Goal: Task Accomplishment & Management: Manage account settings

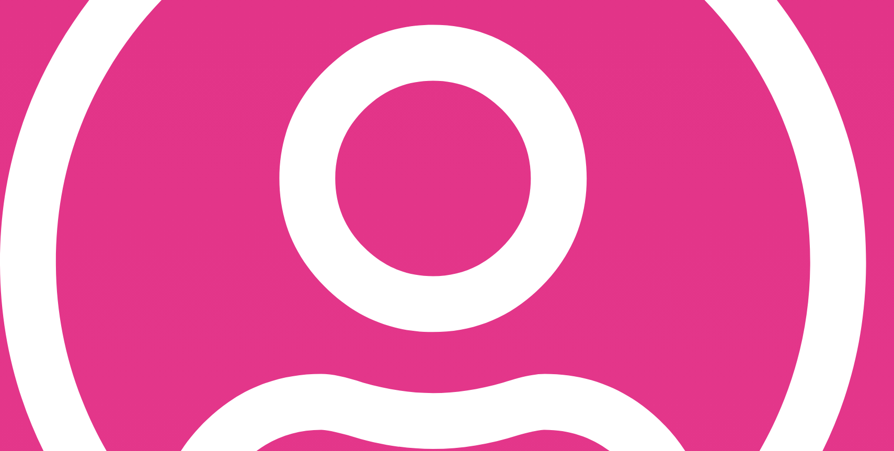
scroll to position [612, 0]
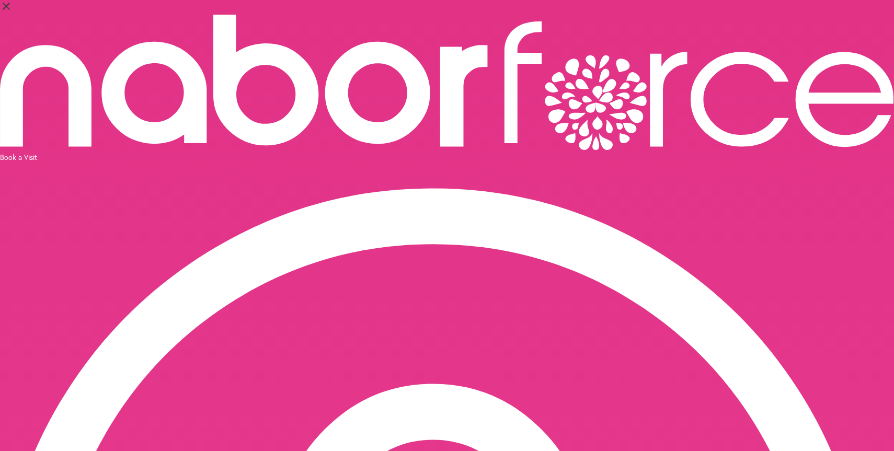
select select "*******"
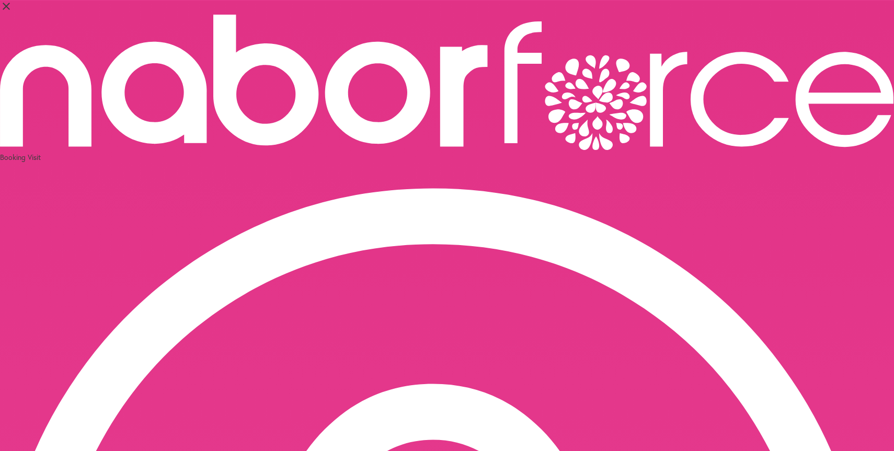
select select "**"
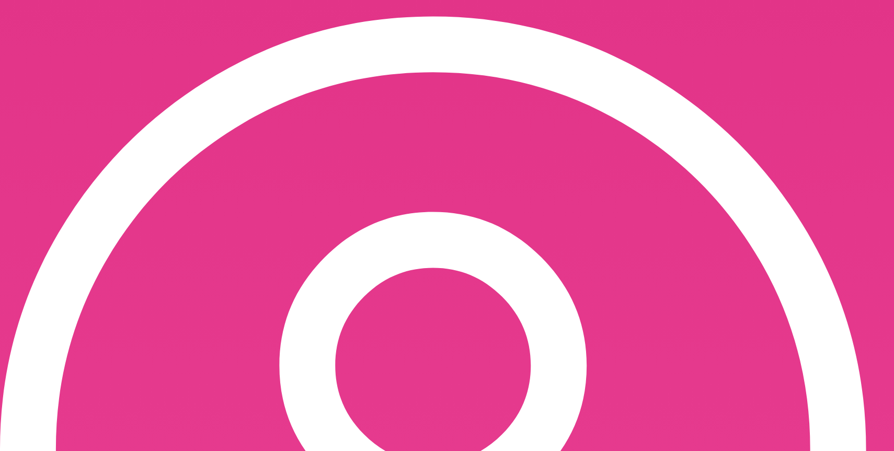
scroll to position [171, 0]
select select "*"
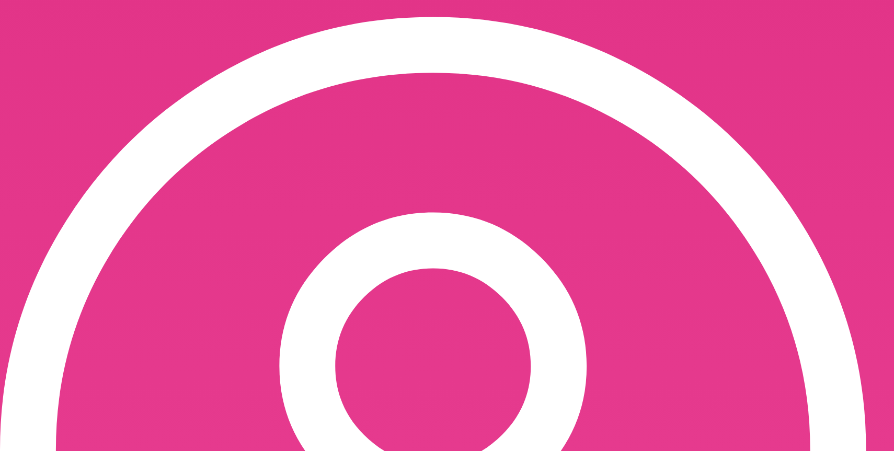
scroll to position [291, 0]
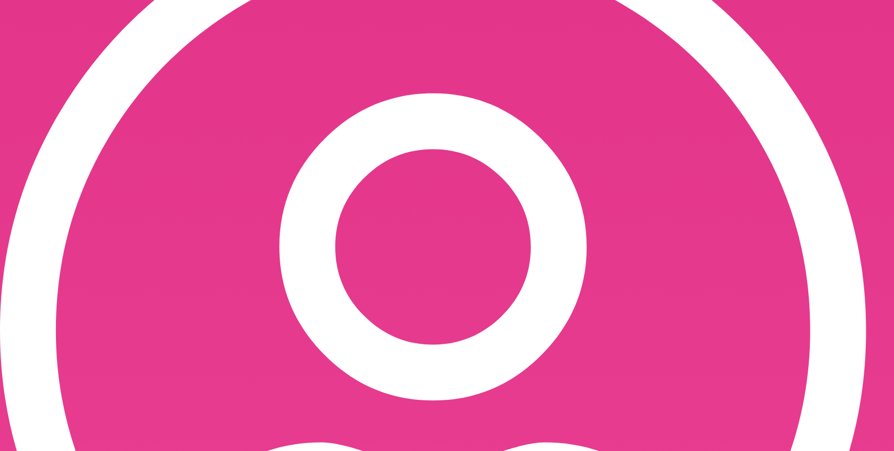
select select "*"
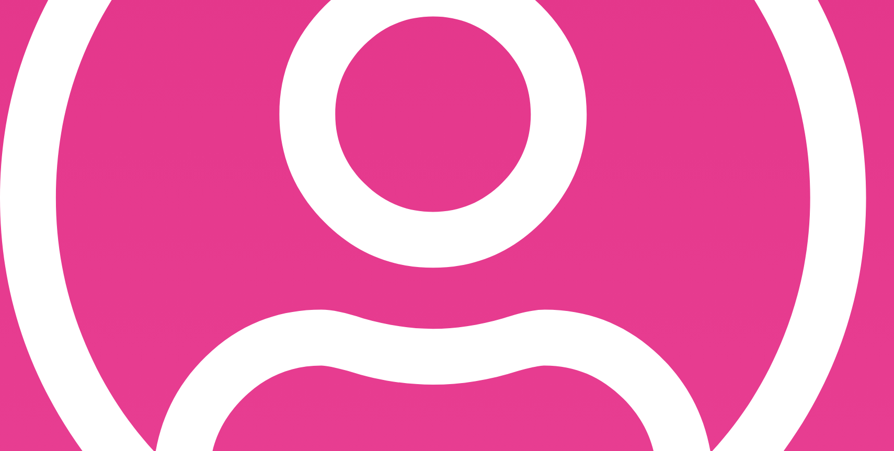
scroll to position [427, 0]
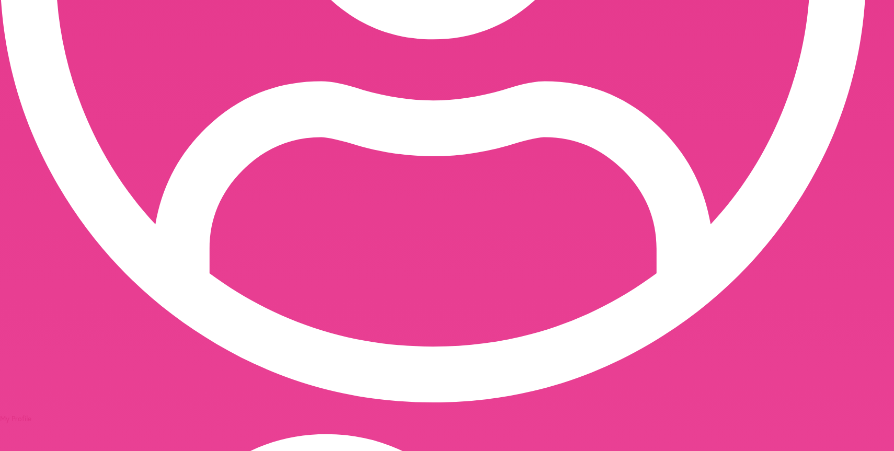
scroll to position [664, 0]
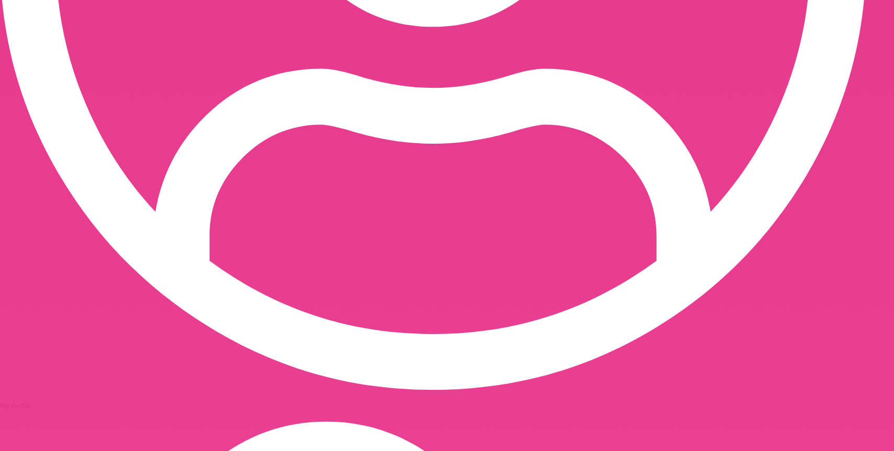
select select "**********"
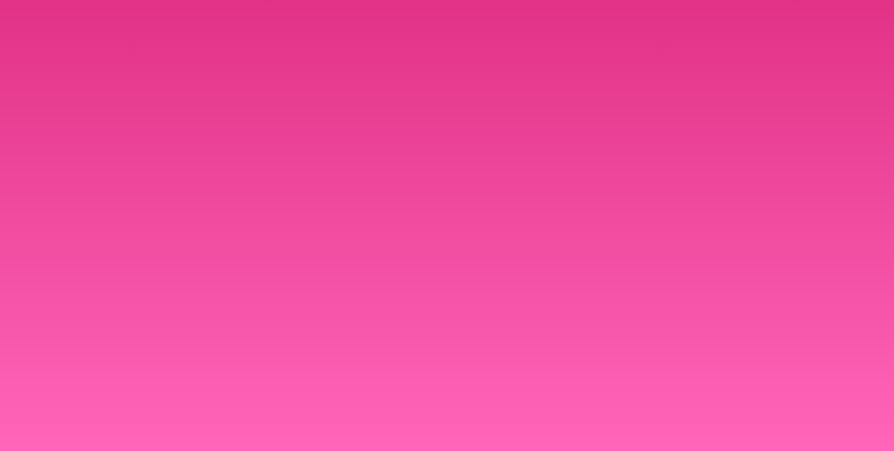
scroll to position [0, 0]
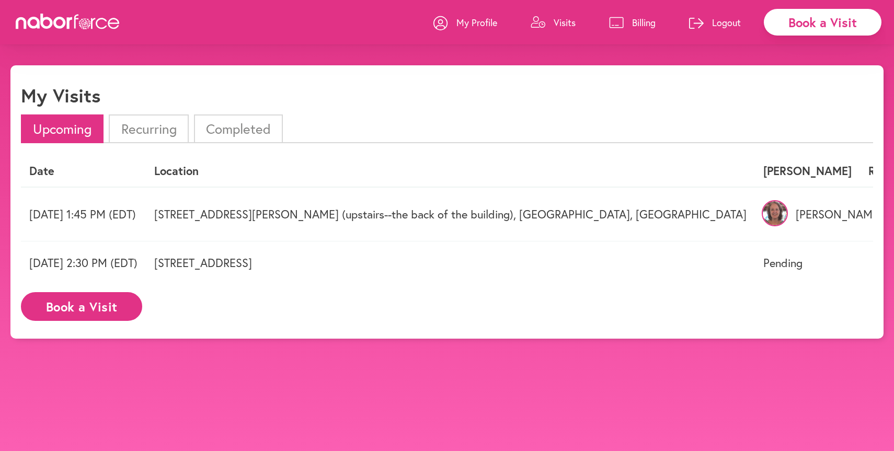
click at [167, 129] on li "Recurring" at bounding box center [148, 128] width 79 height 29
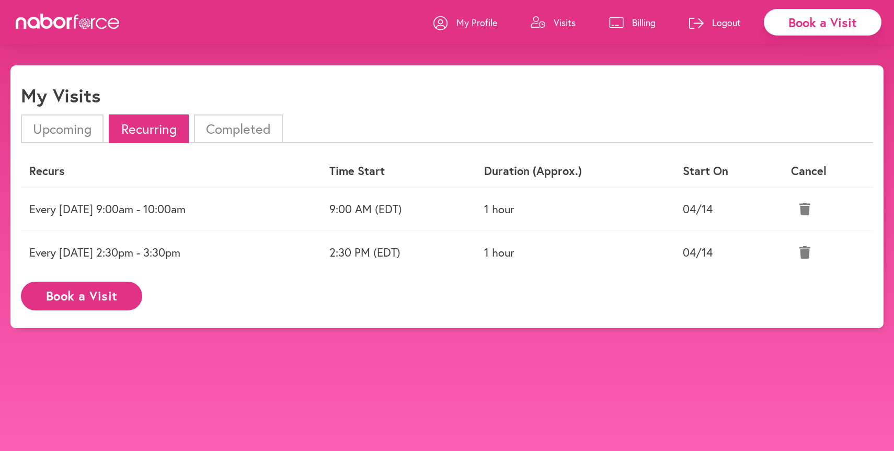
click at [809, 213] on icon at bounding box center [804, 209] width 11 height 13
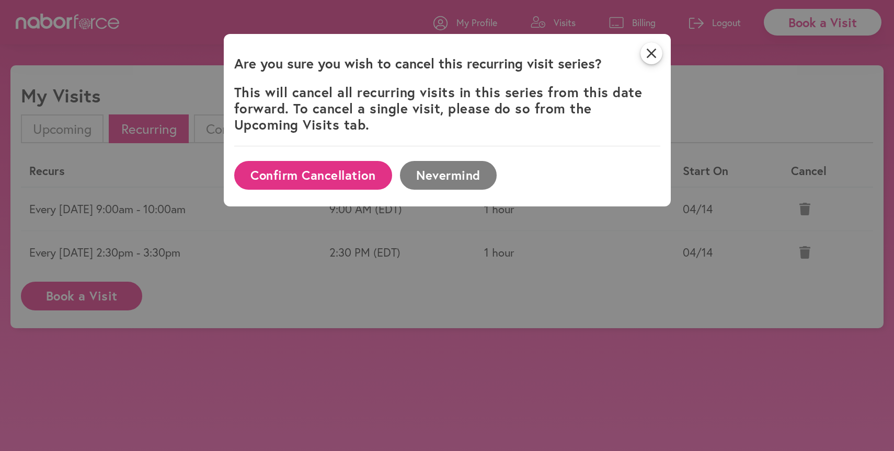
click at [350, 169] on button "Confirm Cancellation" at bounding box center [313, 175] width 158 height 29
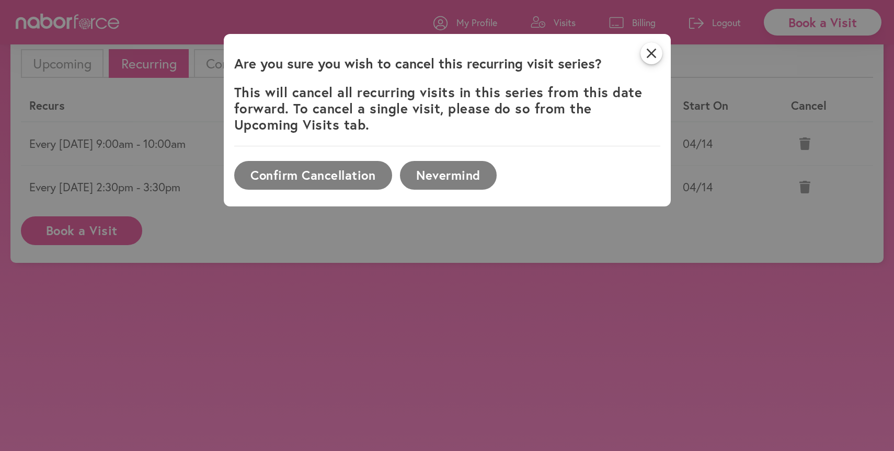
click at [522, 177] on div "Confirm Cancellation Nevermind" at bounding box center [447, 175] width 426 height 41
click at [660, 54] on icon "close" at bounding box center [651, 53] width 22 height 22
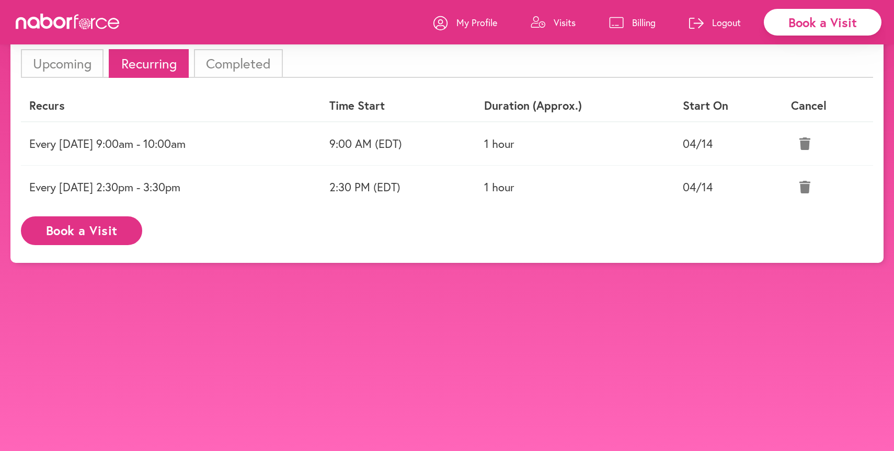
click at [807, 142] on icon at bounding box center [804, 143] width 11 height 13
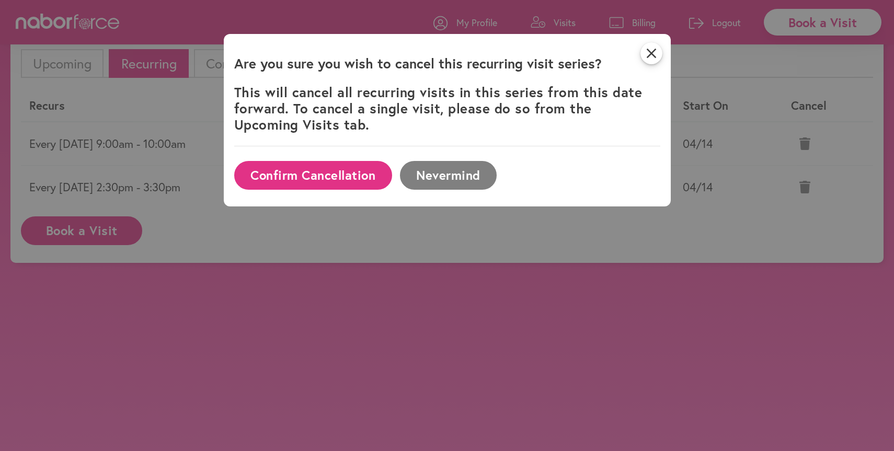
click at [276, 177] on button "Confirm Cancellation" at bounding box center [313, 175] width 158 height 29
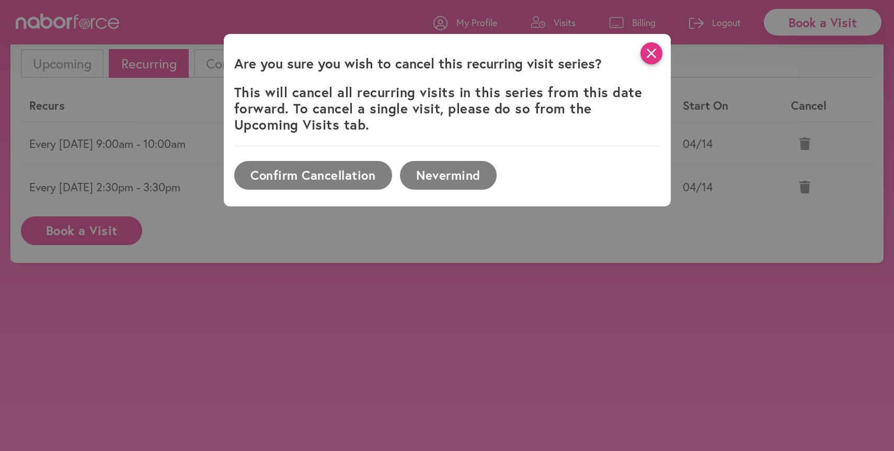
click at [655, 59] on icon "close" at bounding box center [651, 53] width 22 height 22
